Goal: Task Accomplishment & Management: Use online tool/utility

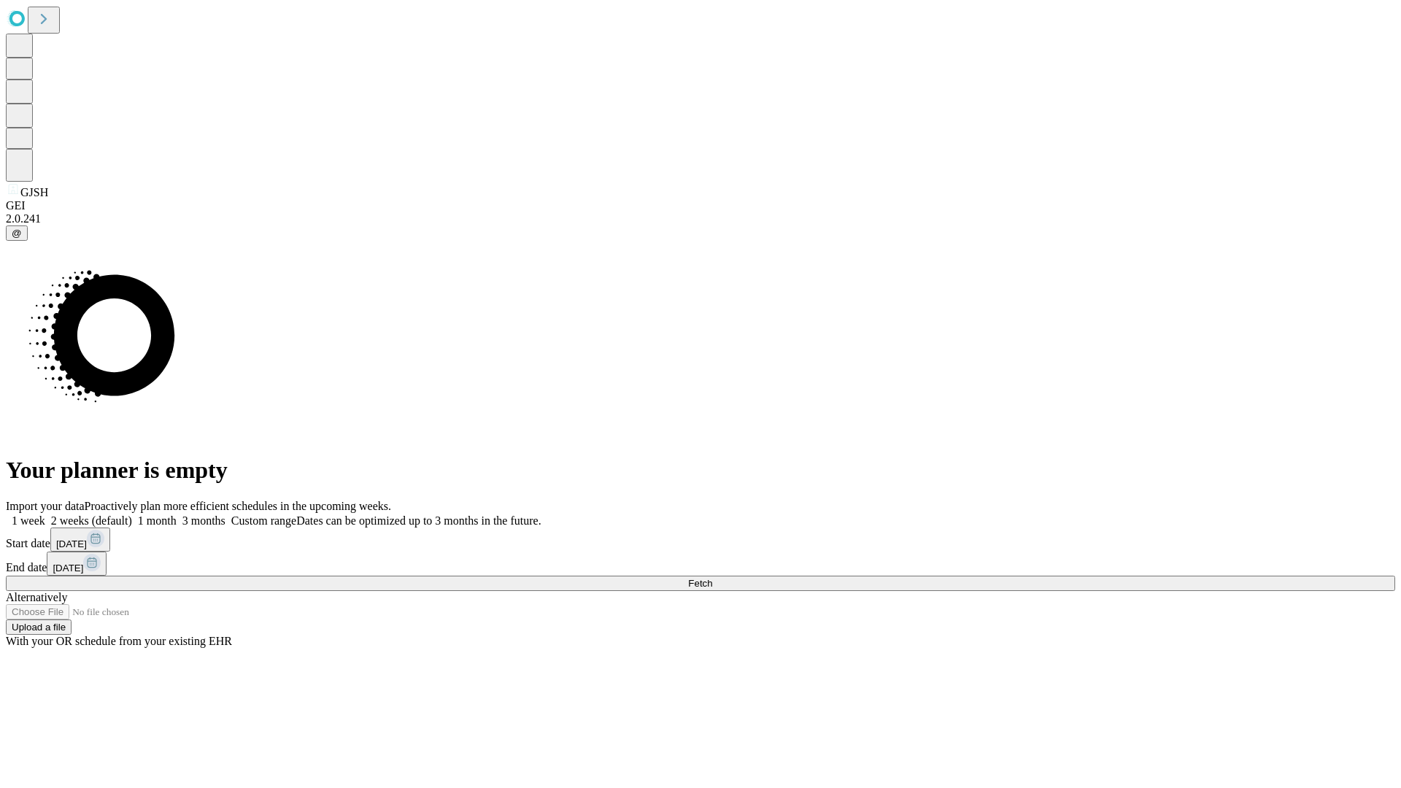
click at [712, 578] on span "Fetch" at bounding box center [700, 583] width 24 height 11
